Goal: Navigation & Orientation: Find specific page/section

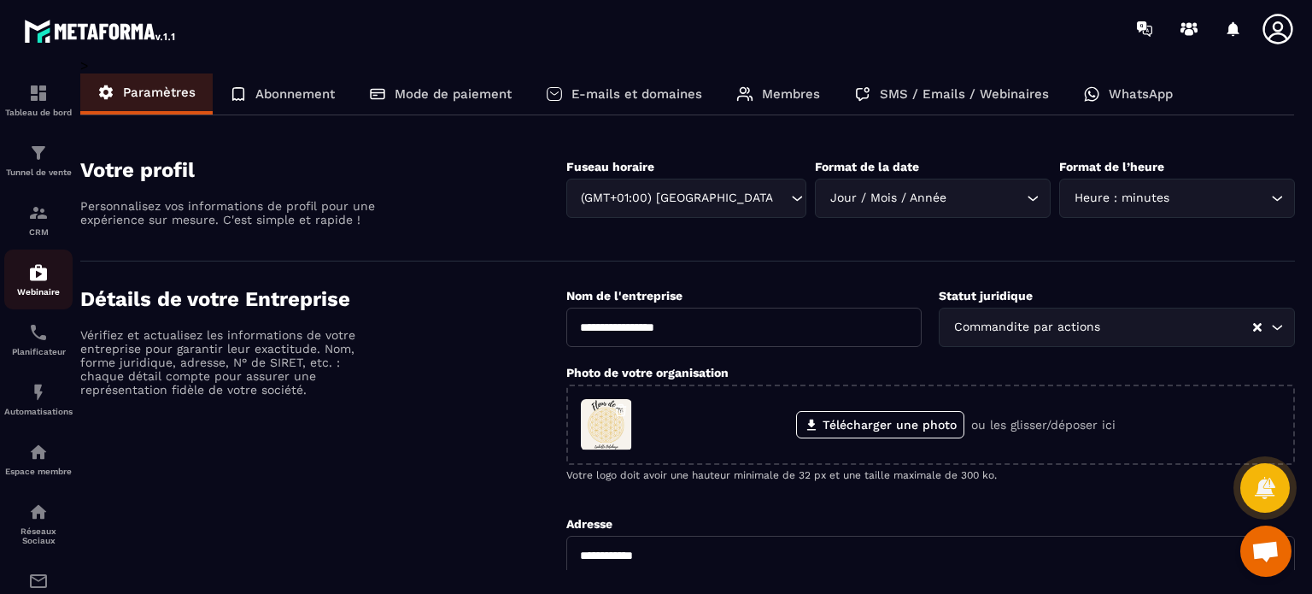
click at [29, 252] on link "Webinaire" at bounding box center [38, 279] width 68 height 60
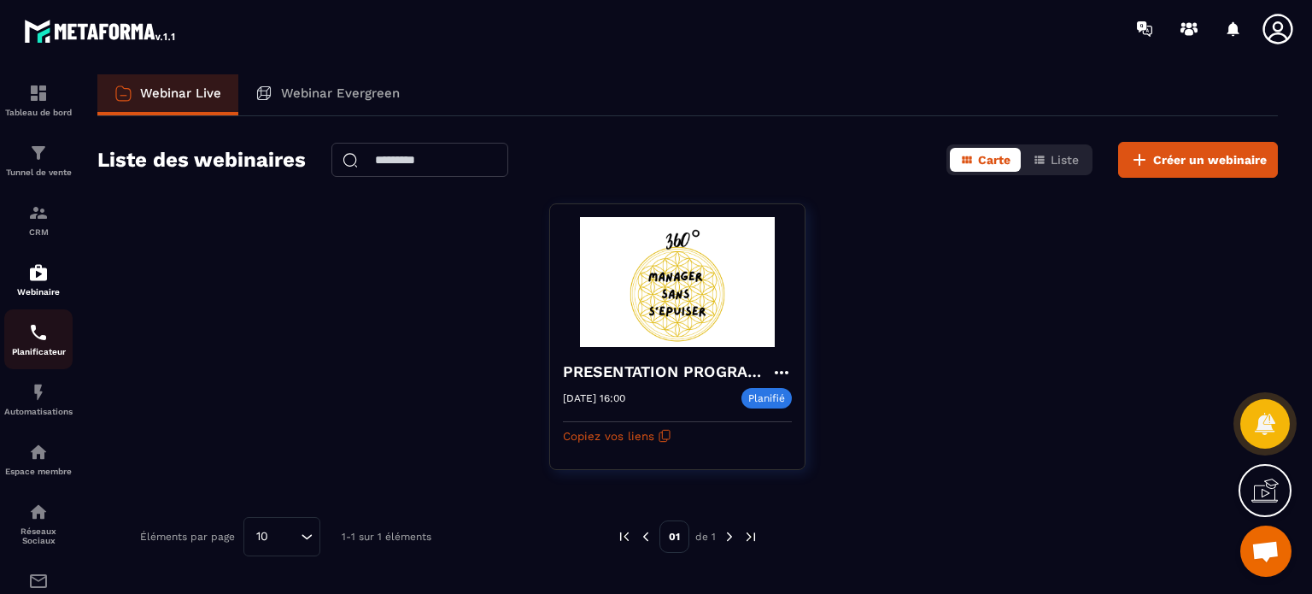
click at [29, 361] on link "Planificateur" at bounding box center [38, 339] width 68 height 60
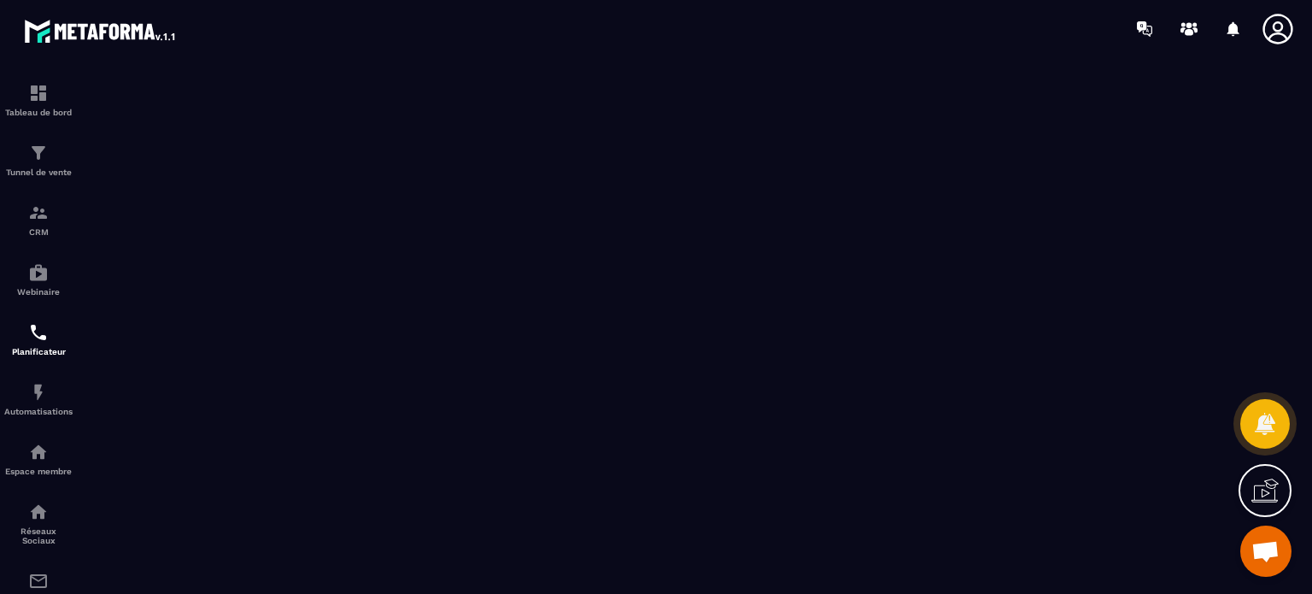
click at [1276, 25] on icon at bounding box center [1278, 29] width 34 height 34
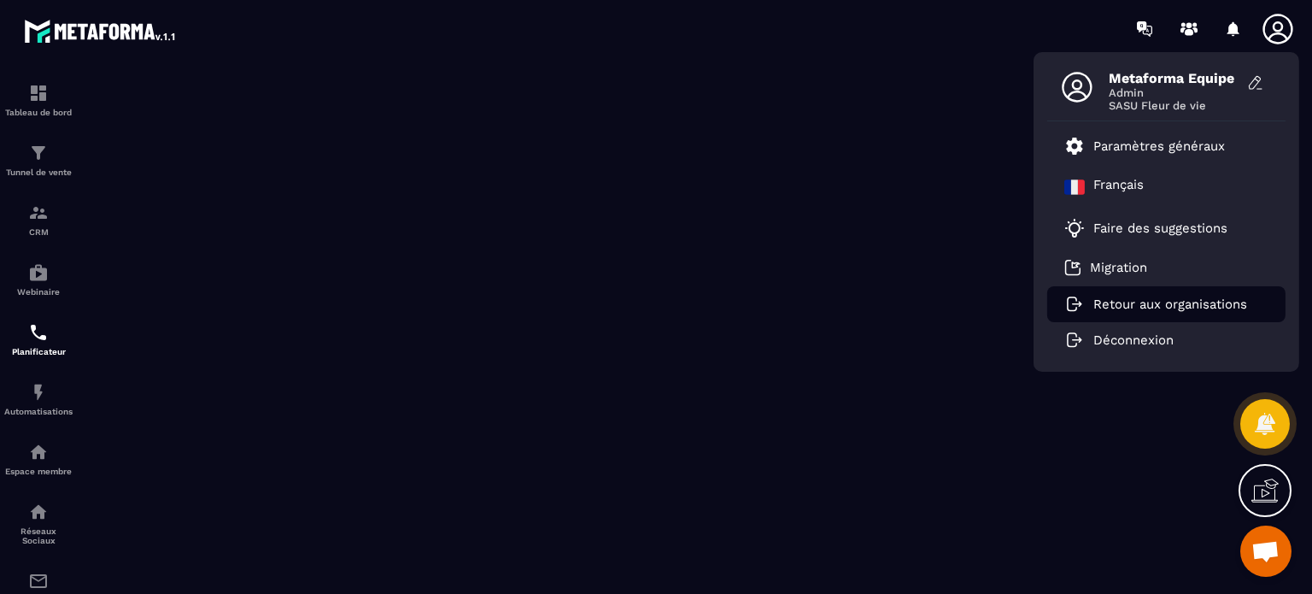
click at [1178, 301] on p "Retour aux organisations" at bounding box center [1170, 303] width 154 height 15
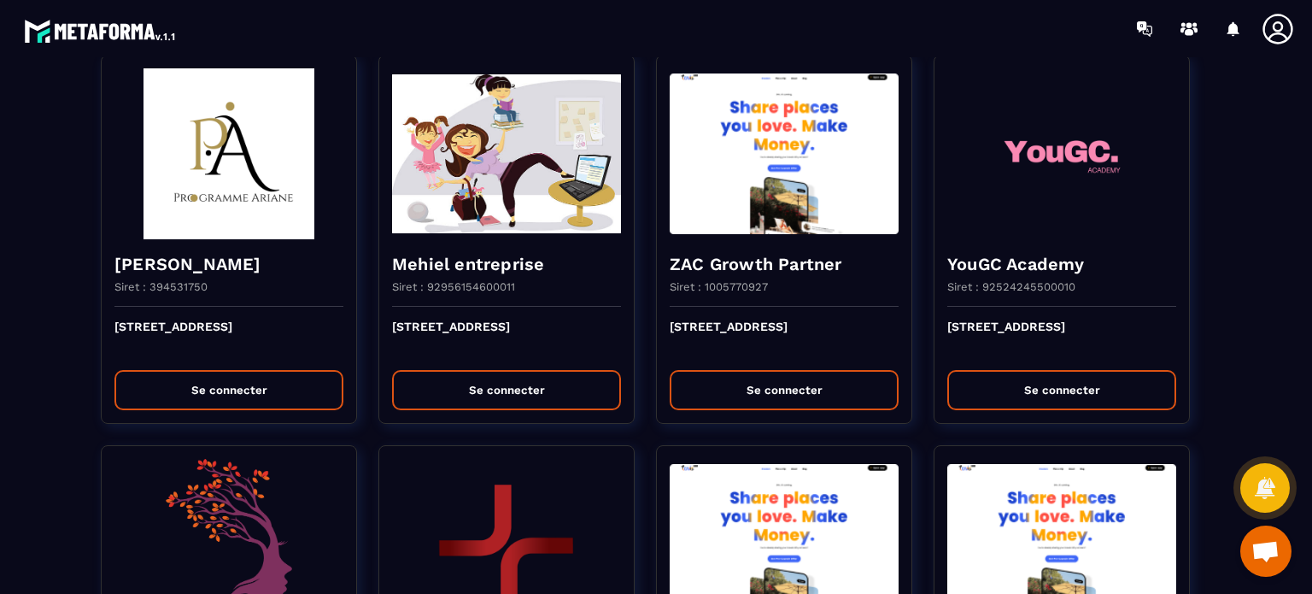
scroll to position [1937, 0]
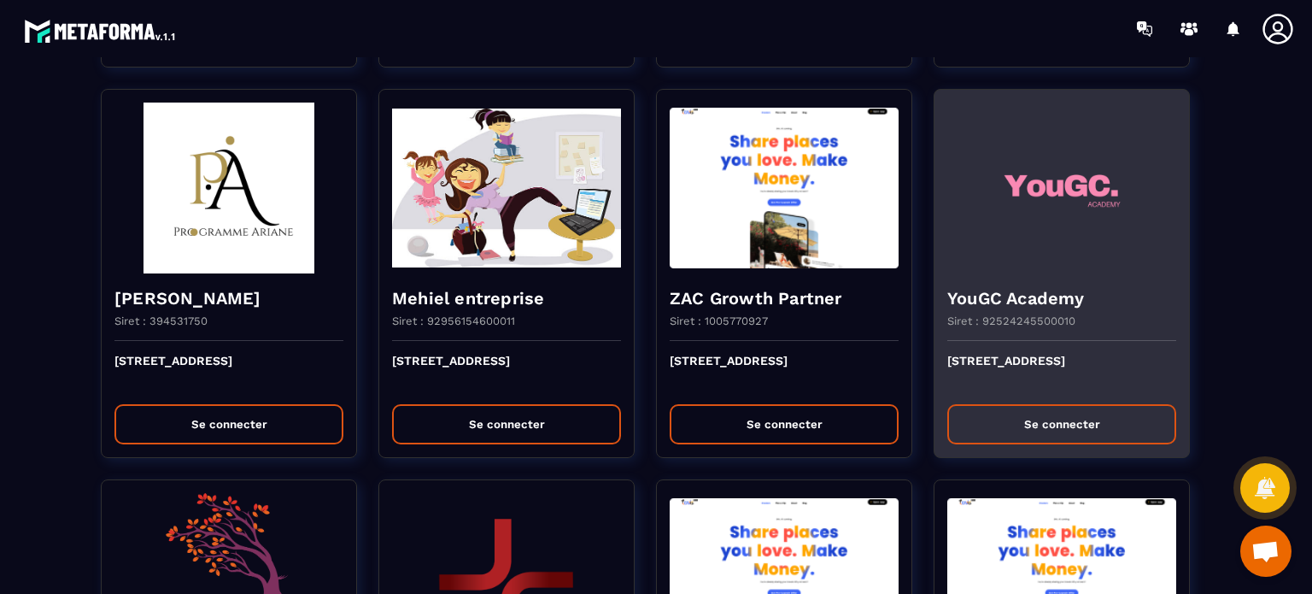
click at [1032, 416] on button "Se connecter" at bounding box center [1061, 424] width 229 height 40
